Goal: Check status: Check status

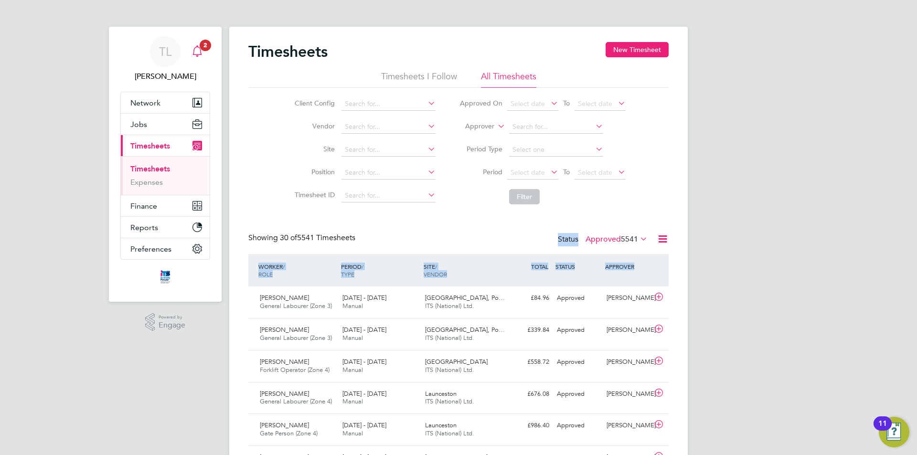
click at [201, 57] on div "Main navigation" at bounding box center [197, 51] width 19 height 19
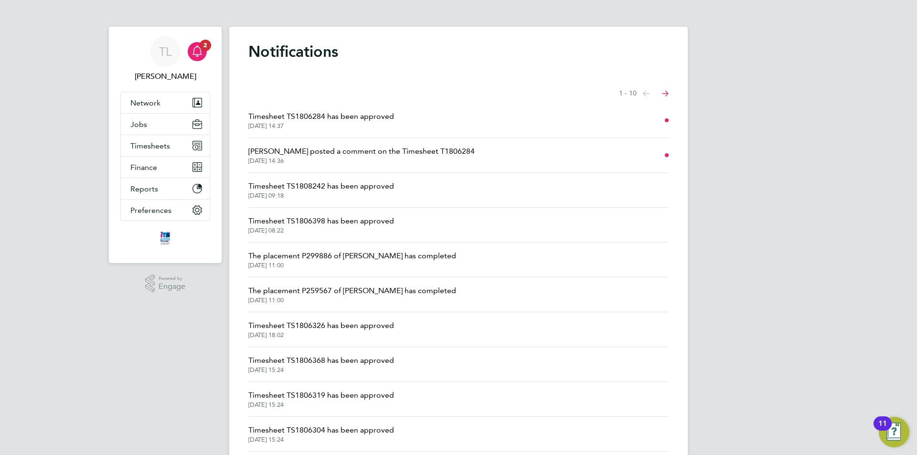
click at [323, 107] on li "Timesheet TS1806284 has been approved [DATE] 14:37" at bounding box center [458, 120] width 420 height 35
click at [309, 117] on span "Timesheet TS1806284 has been approved" at bounding box center [321, 116] width 146 height 11
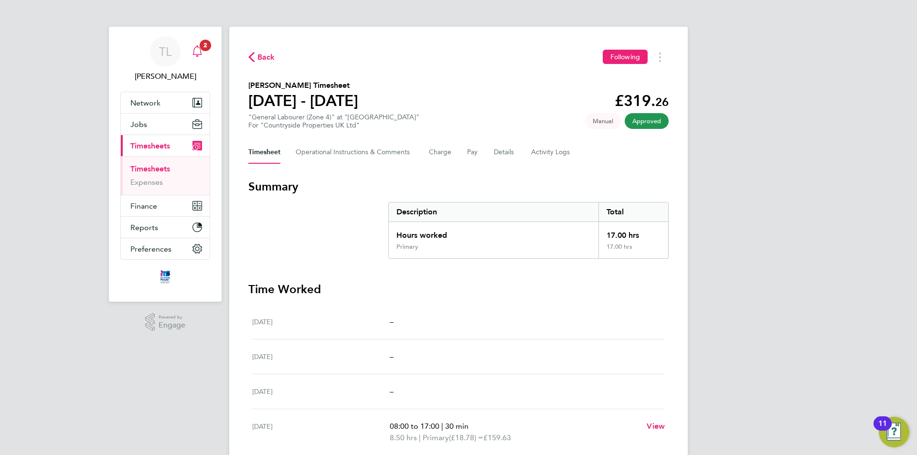
click at [195, 54] on icon "Main navigation" at bounding box center [197, 50] width 11 height 11
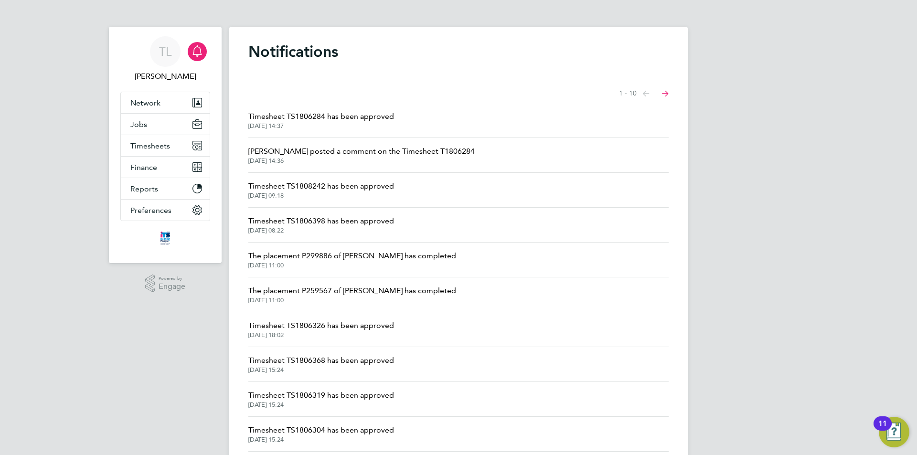
click at [319, 188] on span "Timesheet TS1808242 has been approved" at bounding box center [321, 186] width 146 height 11
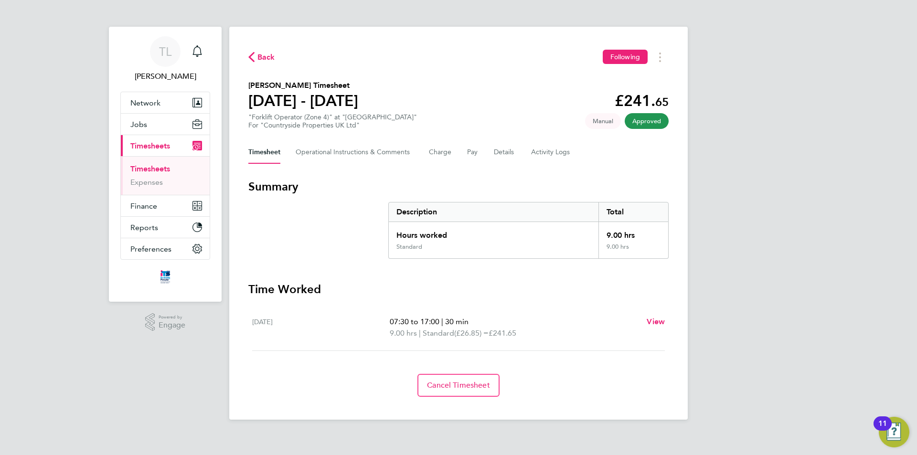
click at [271, 63] on span "Back" at bounding box center [267, 57] width 18 height 11
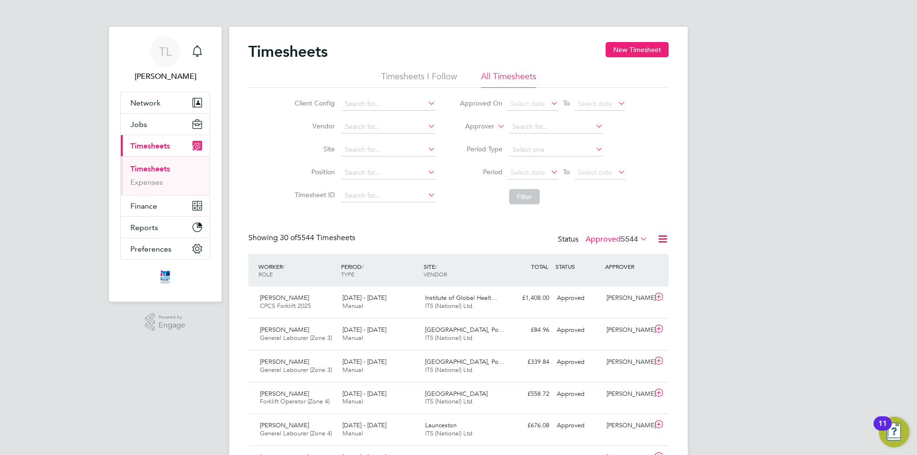
click at [661, 235] on icon at bounding box center [663, 239] width 12 height 12
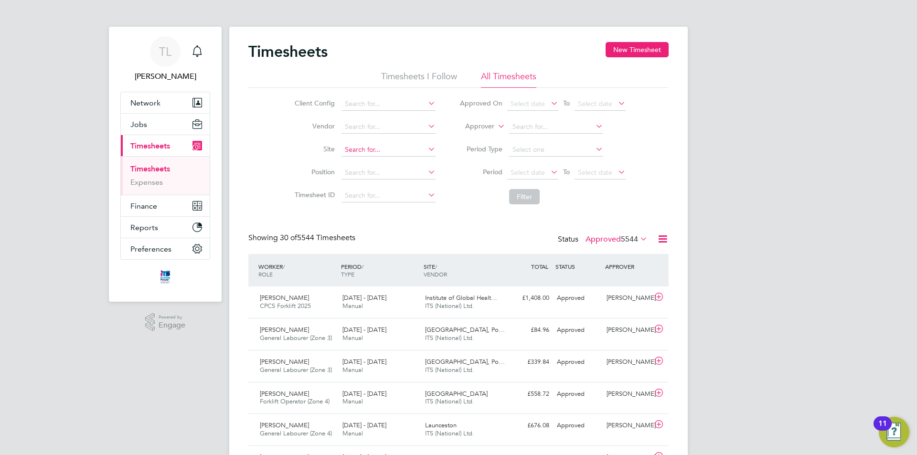
click at [384, 155] on input at bounding box center [389, 149] width 94 height 13
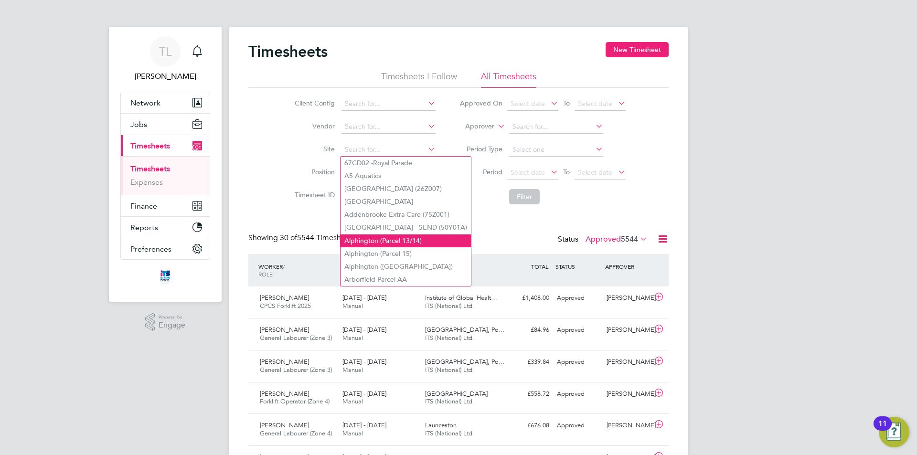
click at [394, 240] on li "Alphington (Parcel 13/14)" at bounding box center [406, 241] width 130 height 13
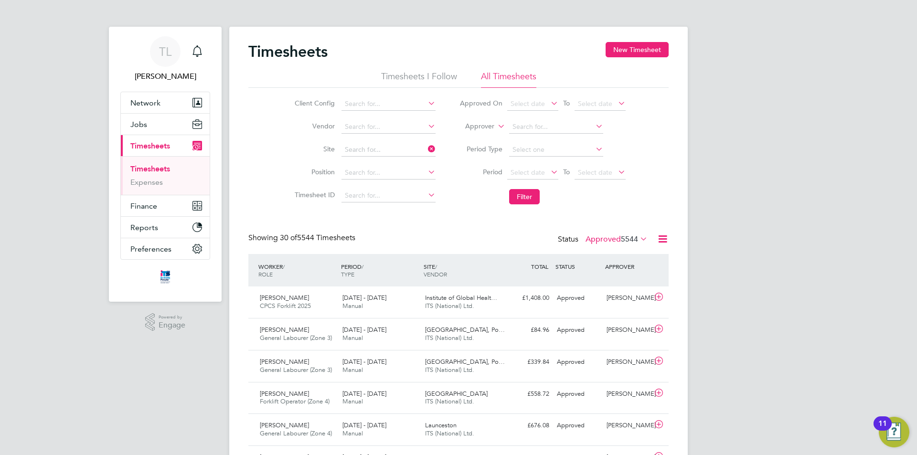
type input "Alphington (Parcel 13/14)"
click at [519, 196] on button "Filter" at bounding box center [524, 196] width 31 height 15
click at [426, 149] on icon at bounding box center [426, 148] width 0 height 13
click at [426, 148] on icon at bounding box center [426, 148] width 0 height 13
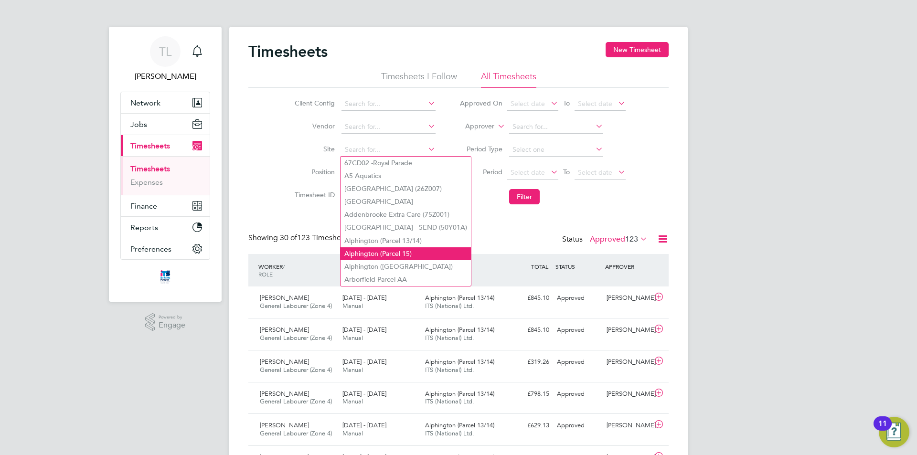
click at [409, 253] on li "Alphington (Parcel 15)" at bounding box center [406, 254] width 130 height 13
type input "Alphington (Parcel 15)"
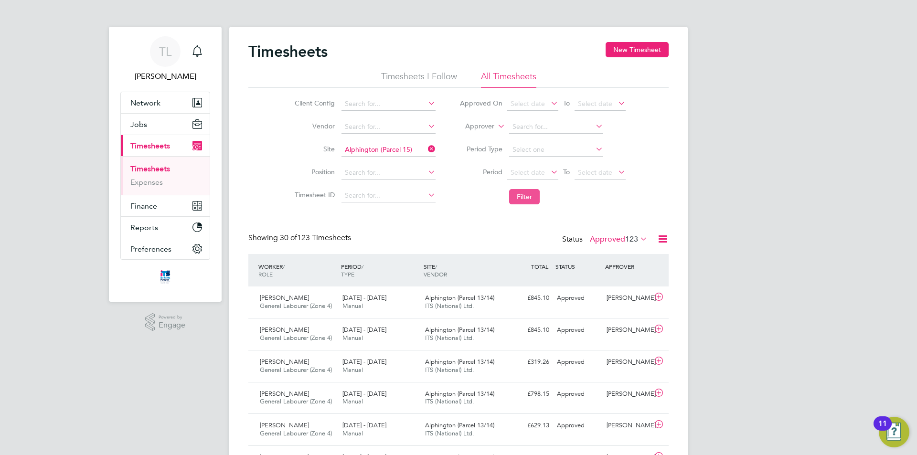
click at [533, 198] on button "Filter" at bounding box center [524, 196] width 31 height 15
click at [426, 148] on icon at bounding box center [426, 148] width 0 height 13
click at [401, 149] on input at bounding box center [389, 149] width 94 height 13
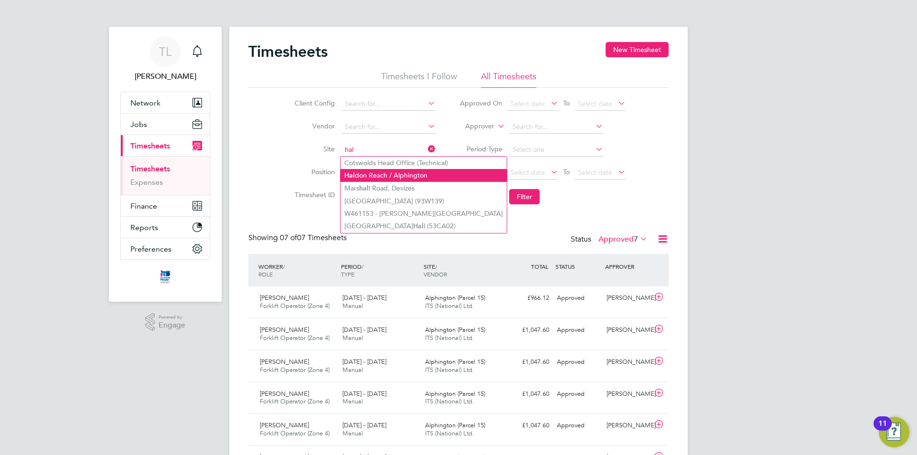
click at [406, 176] on li "[PERSON_NAME] / Alphington" at bounding box center [424, 175] width 166 height 13
type input "Haldon Reach / Alphington"
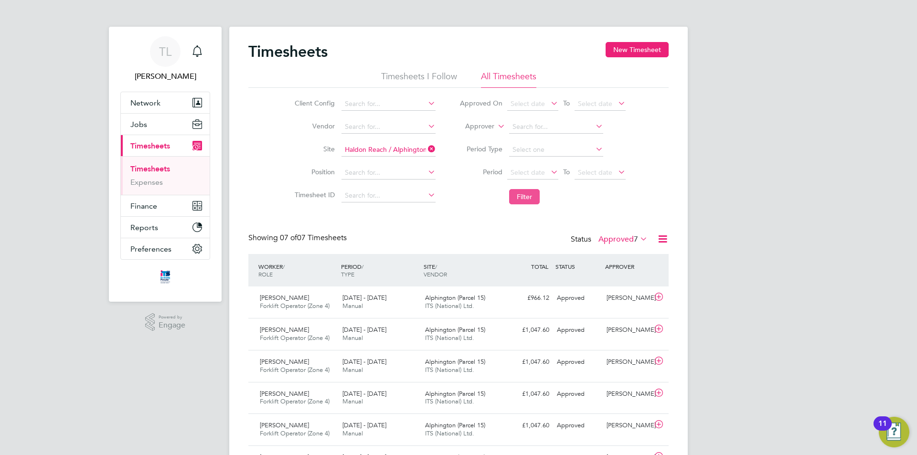
click at [518, 197] on button "Filter" at bounding box center [524, 196] width 31 height 15
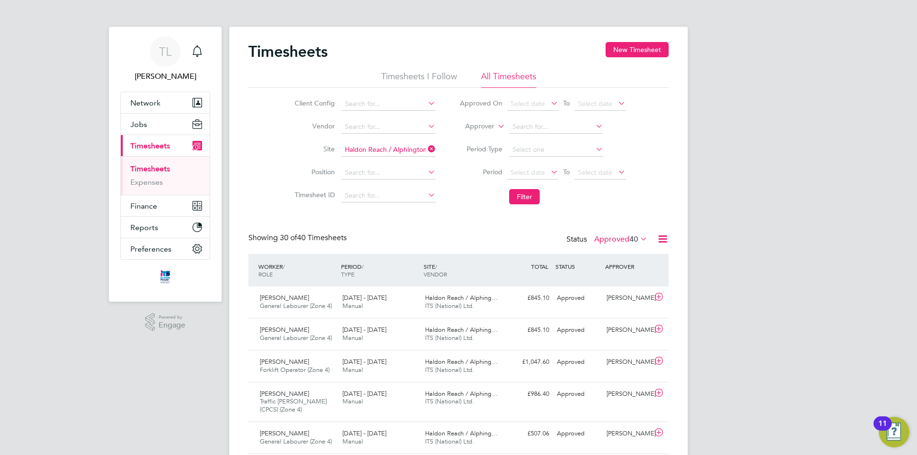
click at [426, 152] on icon at bounding box center [426, 148] width 0 height 13
click at [298, 297] on div "[PERSON_NAME] General Labourer (Zone 4) [DATE] - [DATE]" at bounding box center [297, 303] width 83 height 24
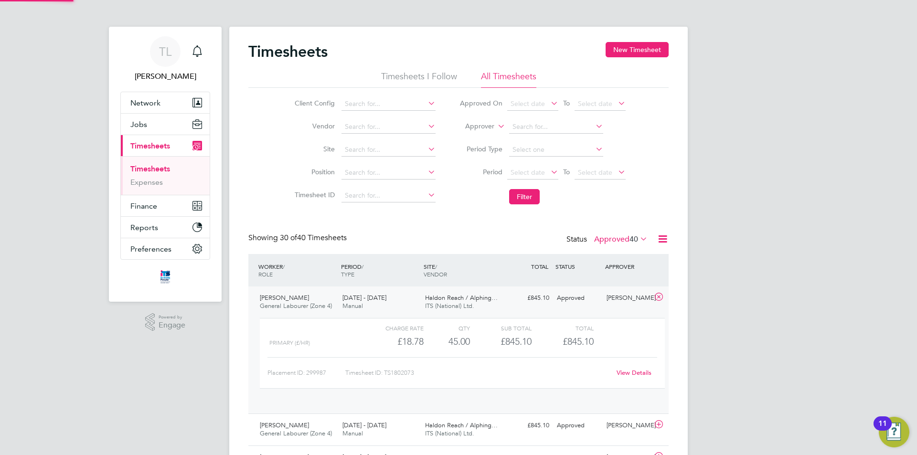
scroll to position [16, 93]
click at [271, 299] on span "[PERSON_NAME]" at bounding box center [284, 298] width 49 height 8
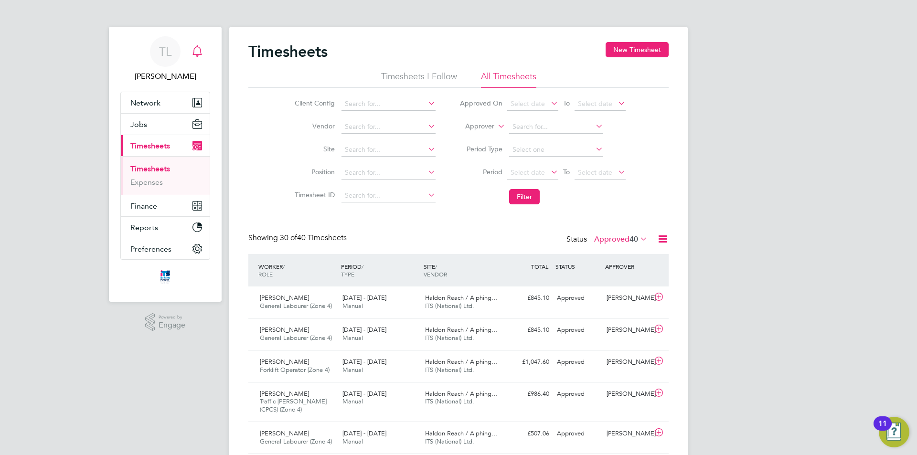
click at [200, 52] on icon "Main navigation" at bounding box center [197, 50] width 11 height 11
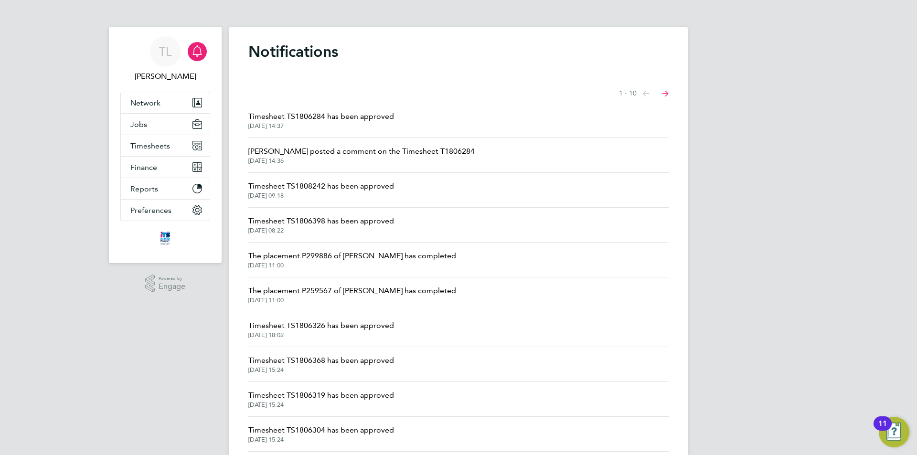
click at [363, 152] on span "[PERSON_NAME] posted a comment on the Timesheet T1806284" at bounding box center [361, 151] width 226 height 11
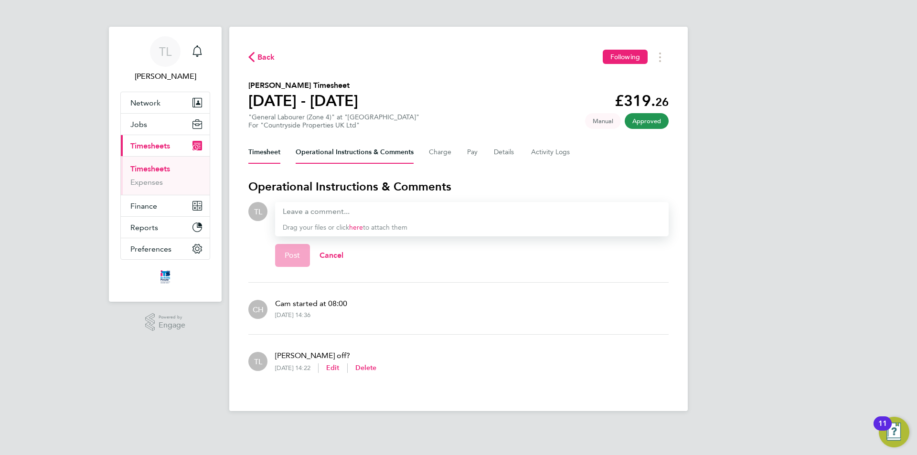
click at [267, 153] on button "Timesheet" at bounding box center [264, 152] width 32 height 23
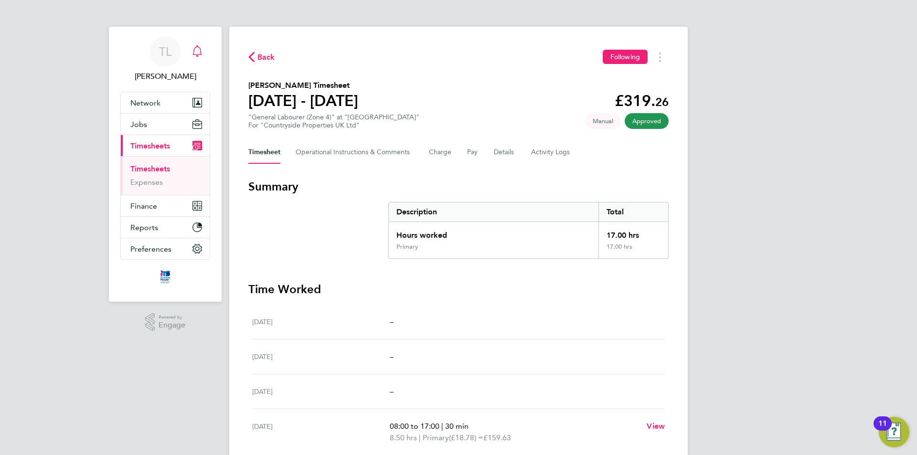
click at [200, 47] on icon "Main navigation" at bounding box center [197, 50] width 11 height 11
